Goal: Transaction & Acquisition: Purchase product/service

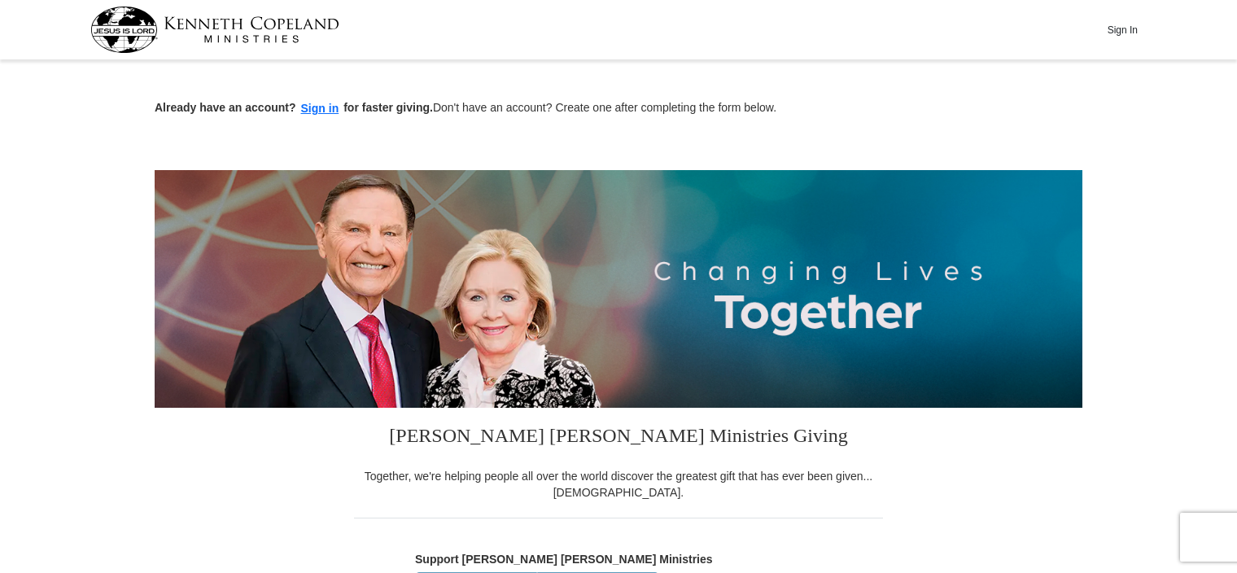
click at [313, 110] on button "Sign in" at bounding box center [320, 108] width 48 height 19
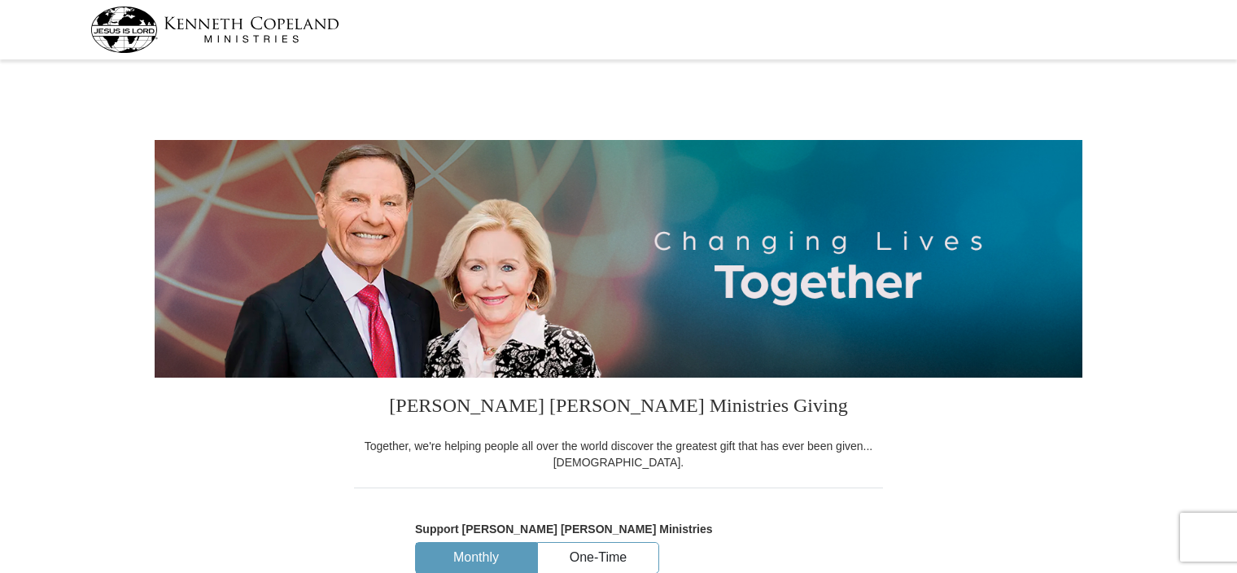
select select "NC"
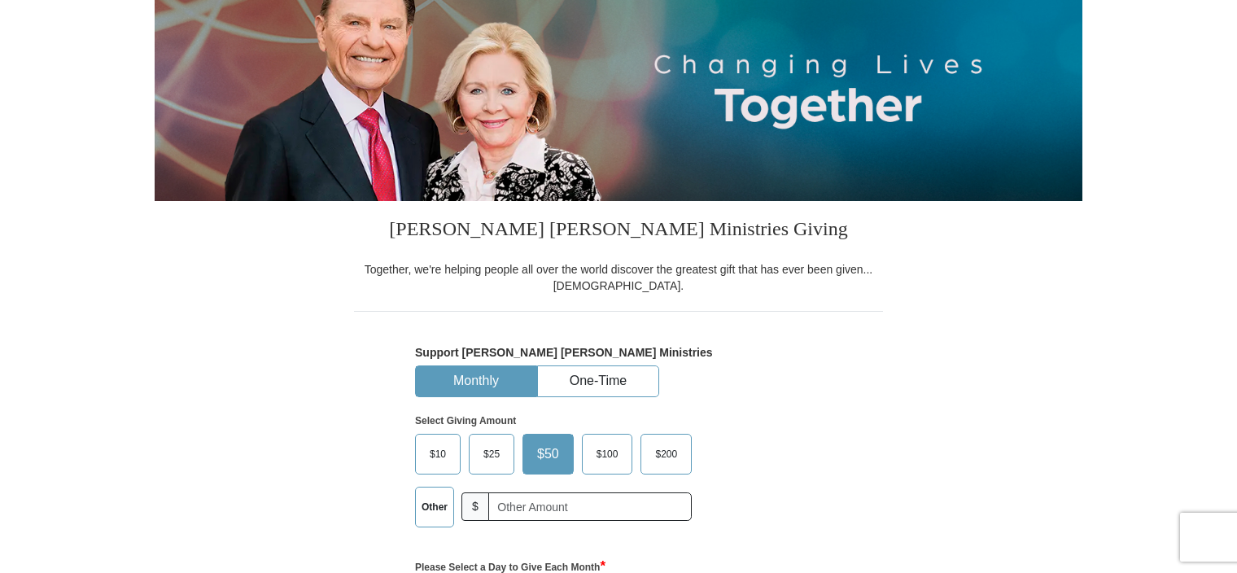
scroll to position [244, 0]
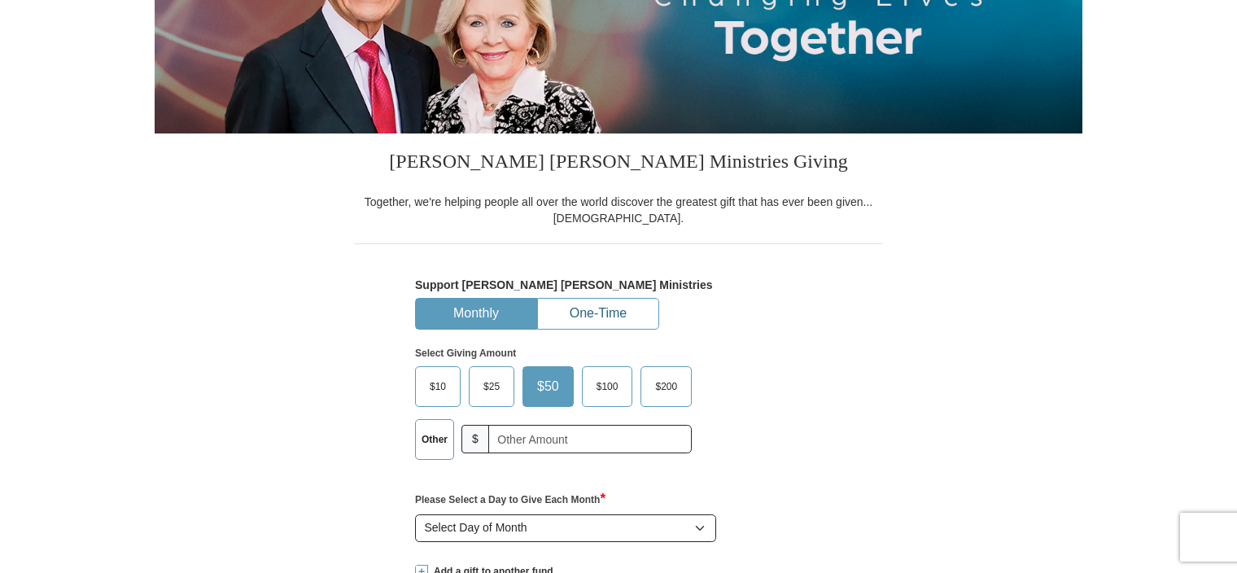
click at [583, 313] on button "One-Time" at bounding box center [598, 314] width 120 height 30
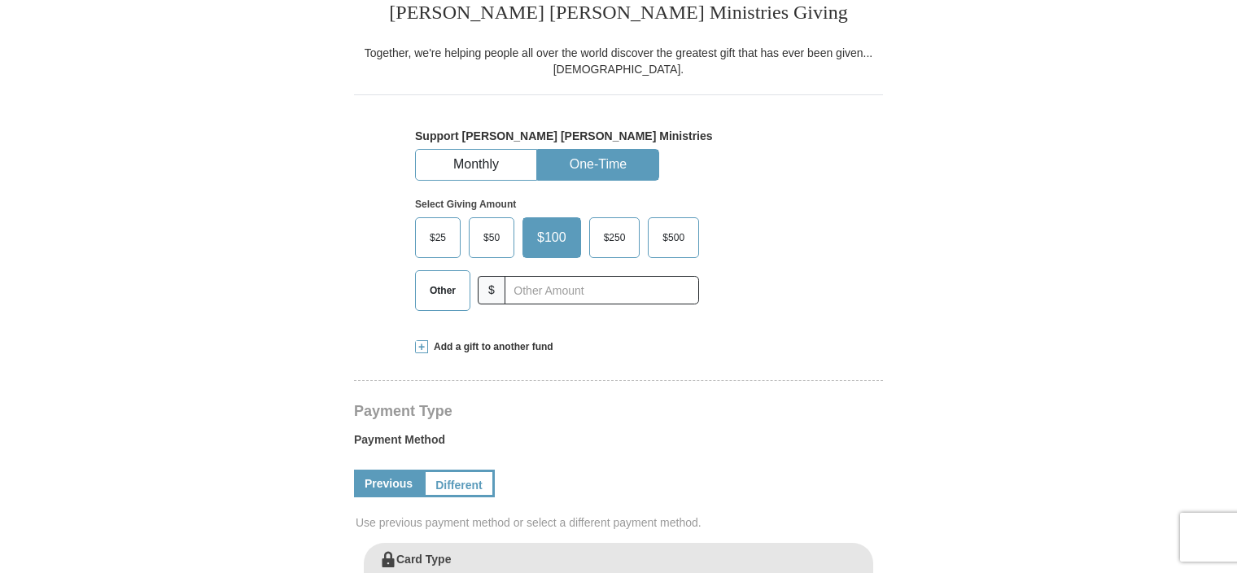
scroll to position [407, 0]
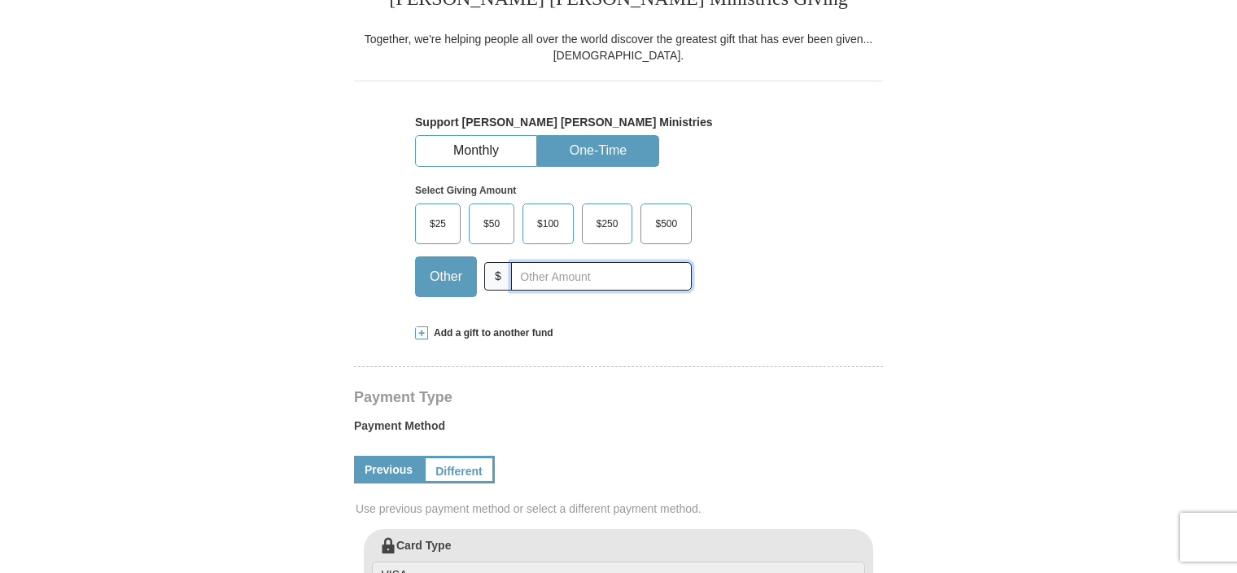
click at [529, 280] on input "text" at bounding box center [601, 276] width 181 height 28
type input "5.00"
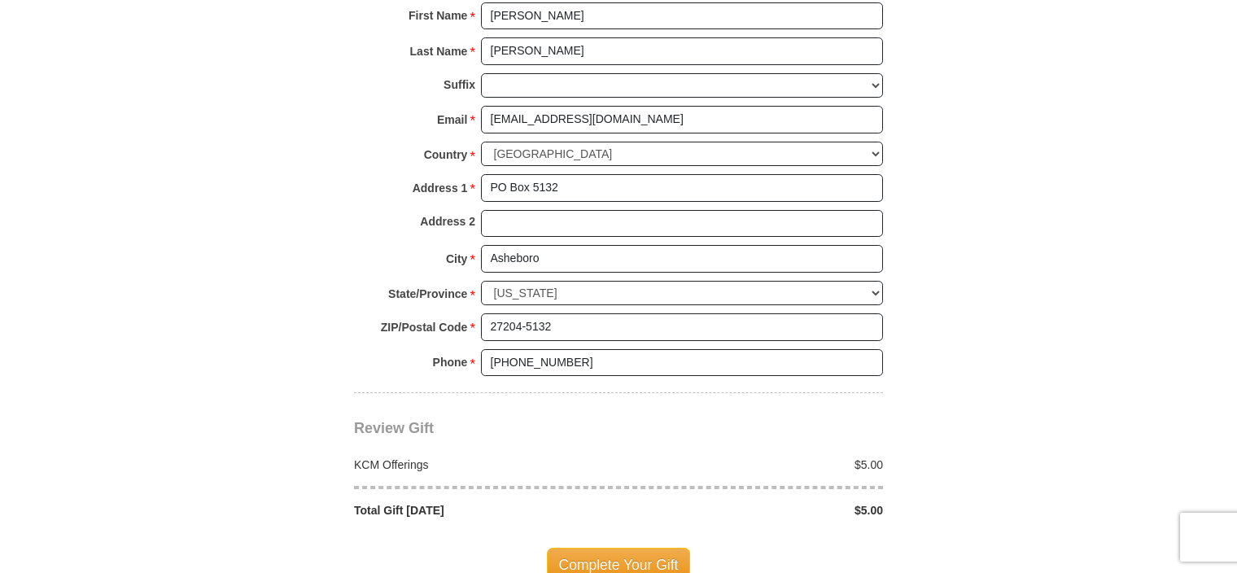
scroll to position [1221, 0]
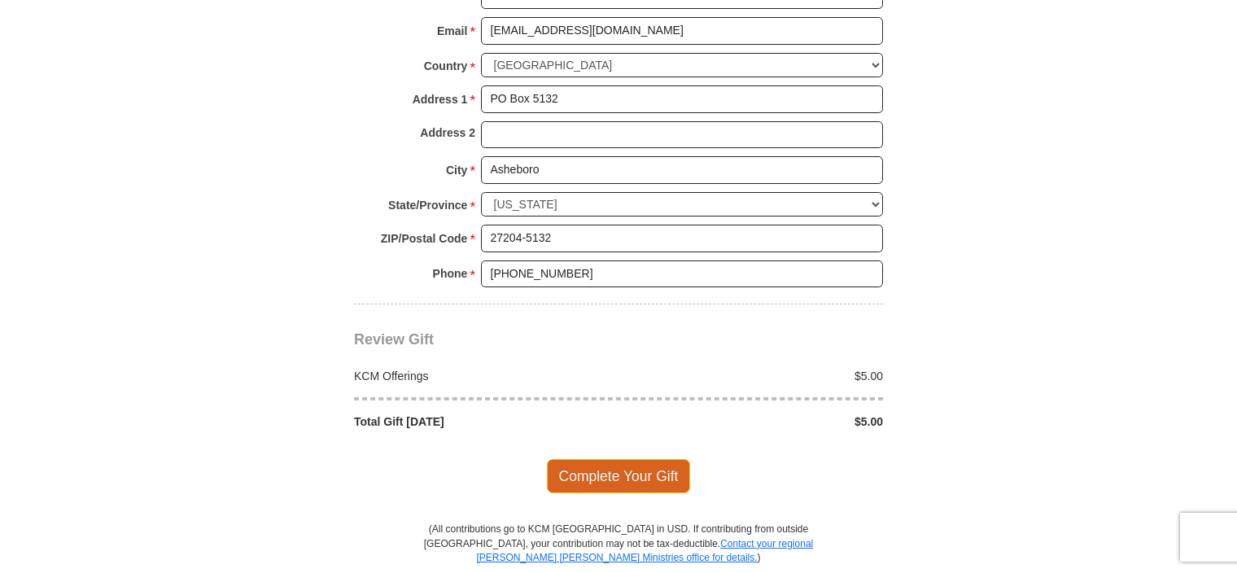
click at [592, 466] on span "Complete Your Gift" at bounding box center [619, 476] width 144 height 34
